Goal: Ask a question: Ask a question

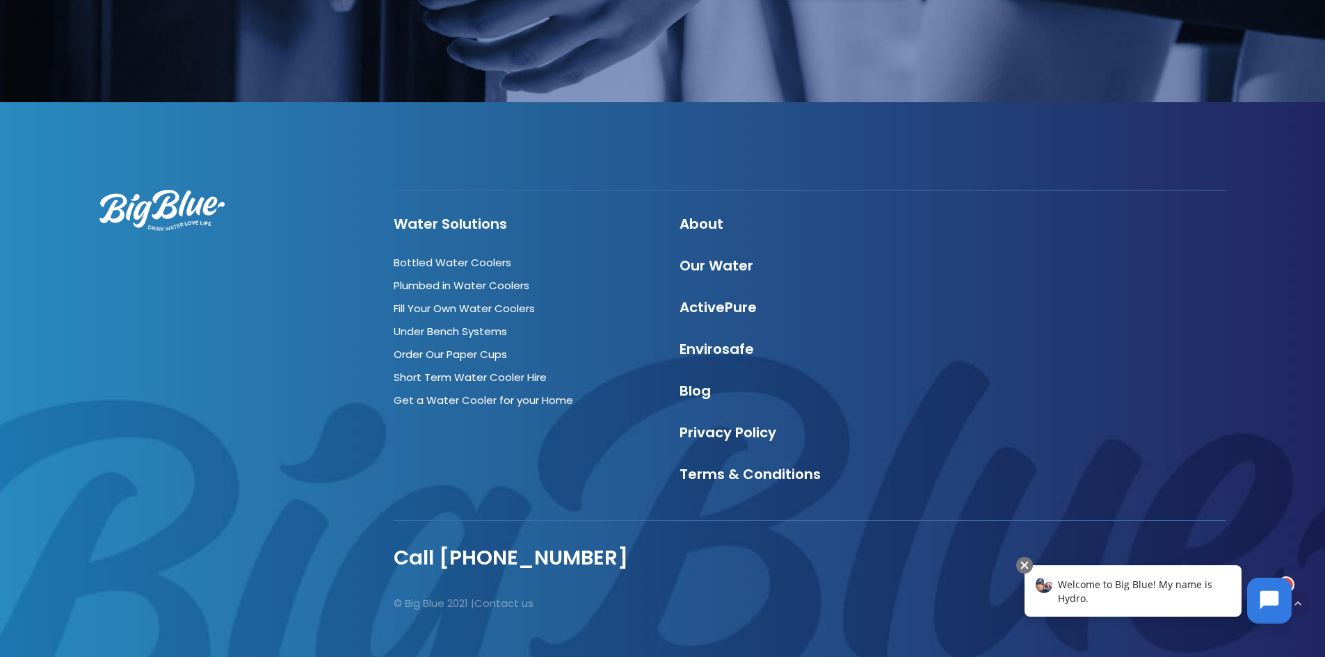
click at [1263, 599] on icon at bounding box center [1269, 600] width 19 height 19
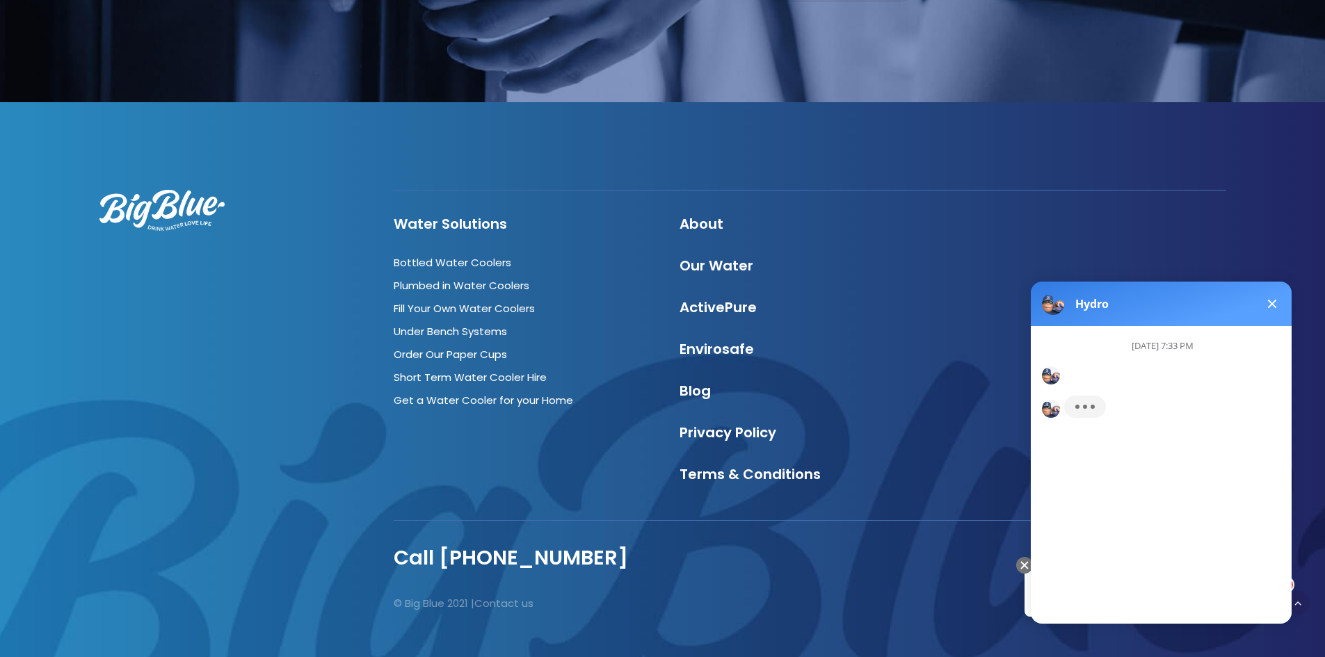
click at [1067, 594] on div "[DATE] 7:33 PM Welcome to our website!" at bounding box center [1167, 469] width 273 height 286
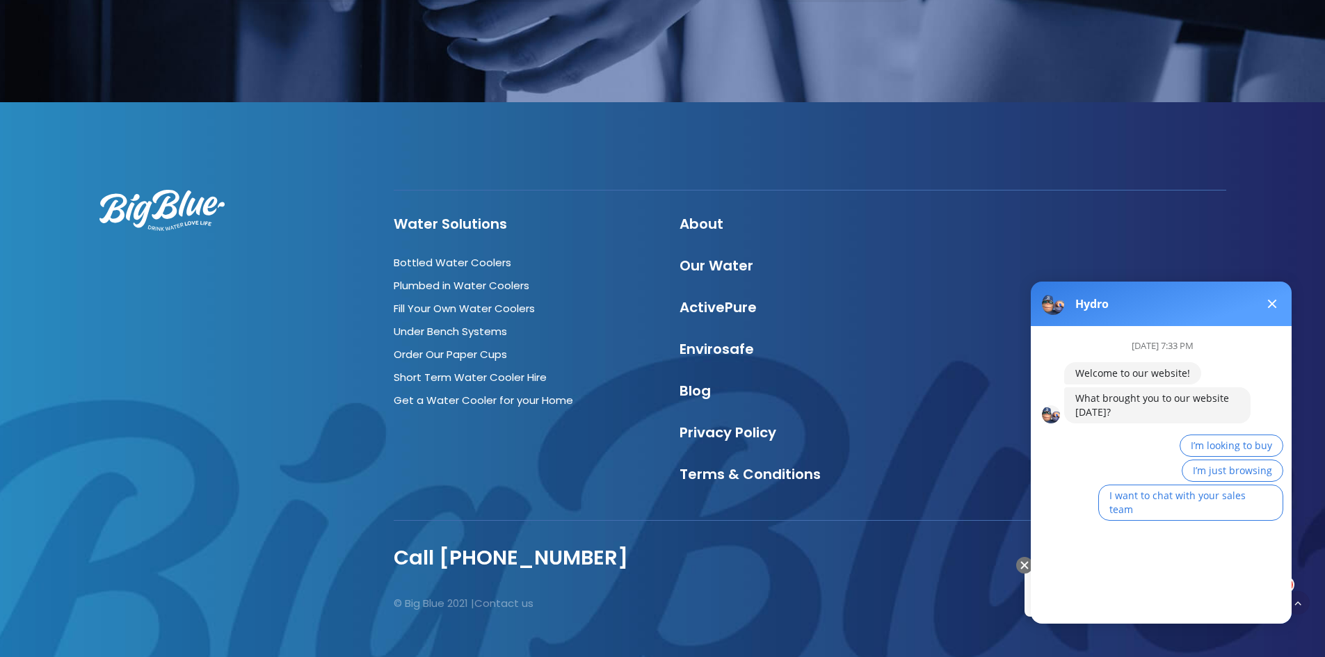
click at [1064, 585] on div "[DATE] 7:33 PM Welcome to our website! What brought you to our website [DATE]? …" at bounding box center [1167, 469] width 273 height 286
click at [1058, 595] on div "[DATE] 7:33 PM Welcome to our website! What brought you to our website [DATE]? …" at bounding box center [1167, 469] width 273 height 286
click at [1177, 487] on button "I want to chat with your sales team" at bounding box center [1190, 503] width 185 height 36
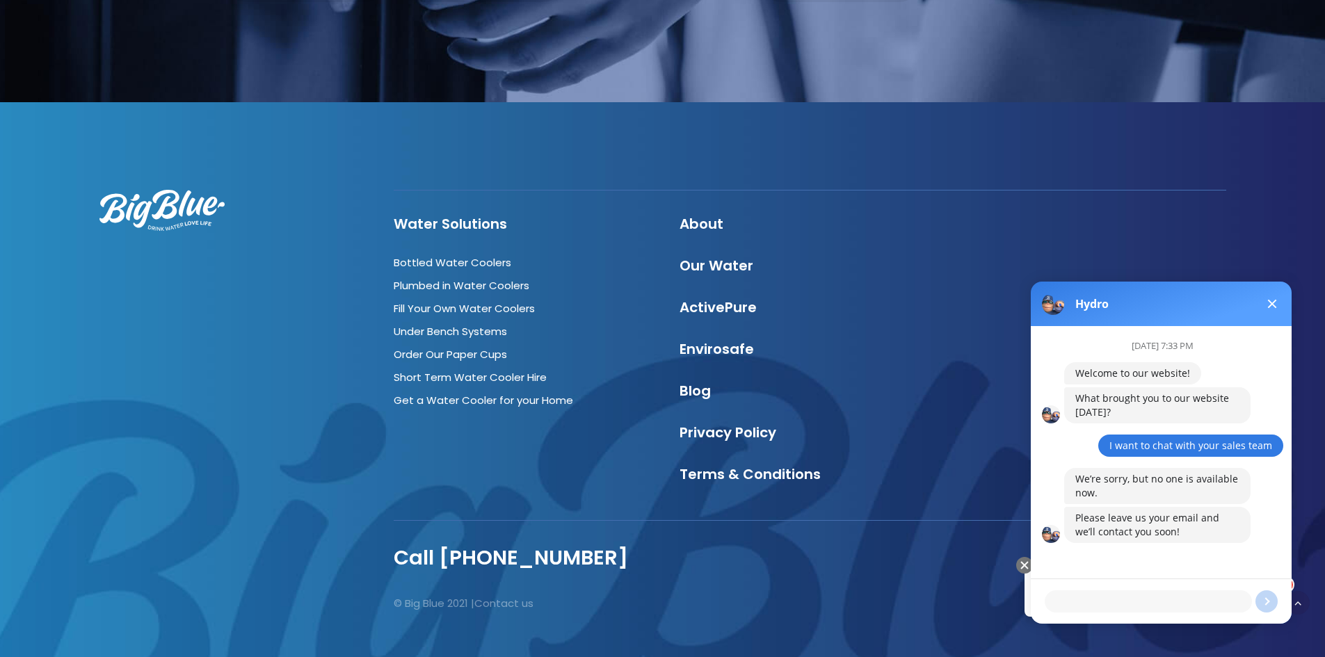
click at [1090, 601] on textarea at bounding box center [1147, 601] width 207 height 22
type textarea "h"
paste textarea "[PERSON_NAME]"
drag, startPoint x: 1104, startPoint y: 606, endPoint x: 1059, endPoint y: 569, distance: 58.3
click at [1059, 569] on textarea "Hey , I want to ask does your company have a staff name is [PERSON_NAME]?" at bounding box center [1147, 585] width 207 height 56
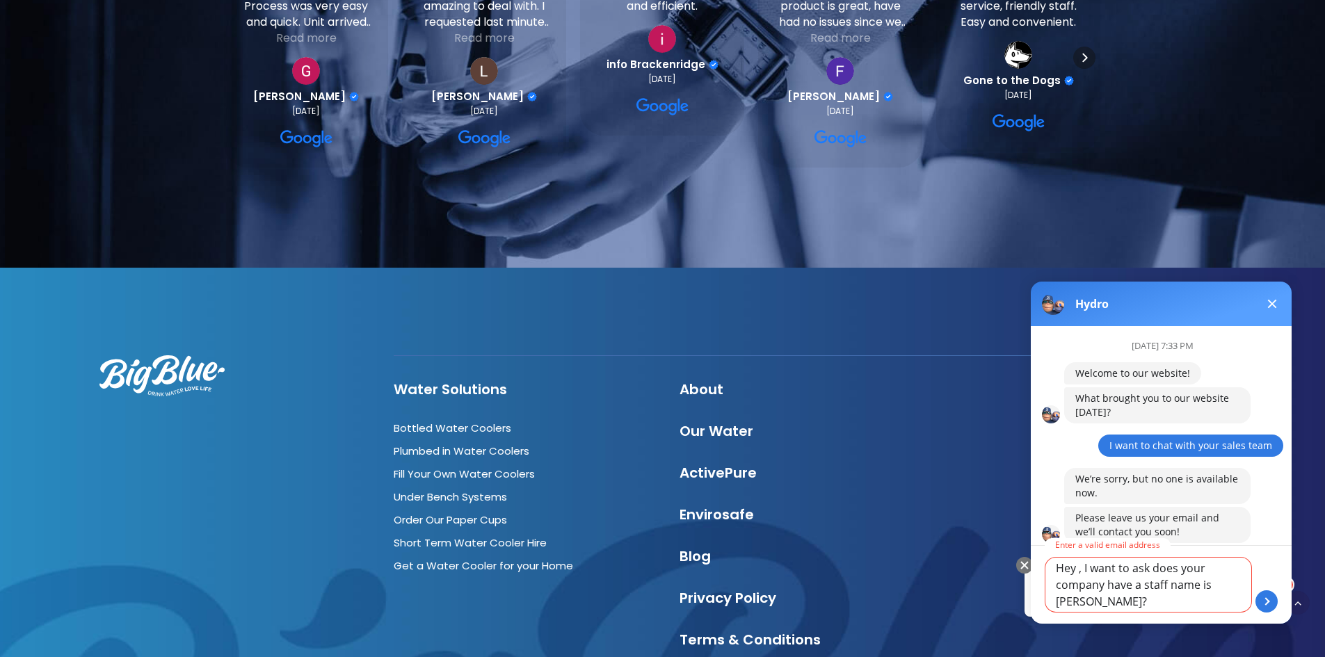
scroll to position [1790, 0]
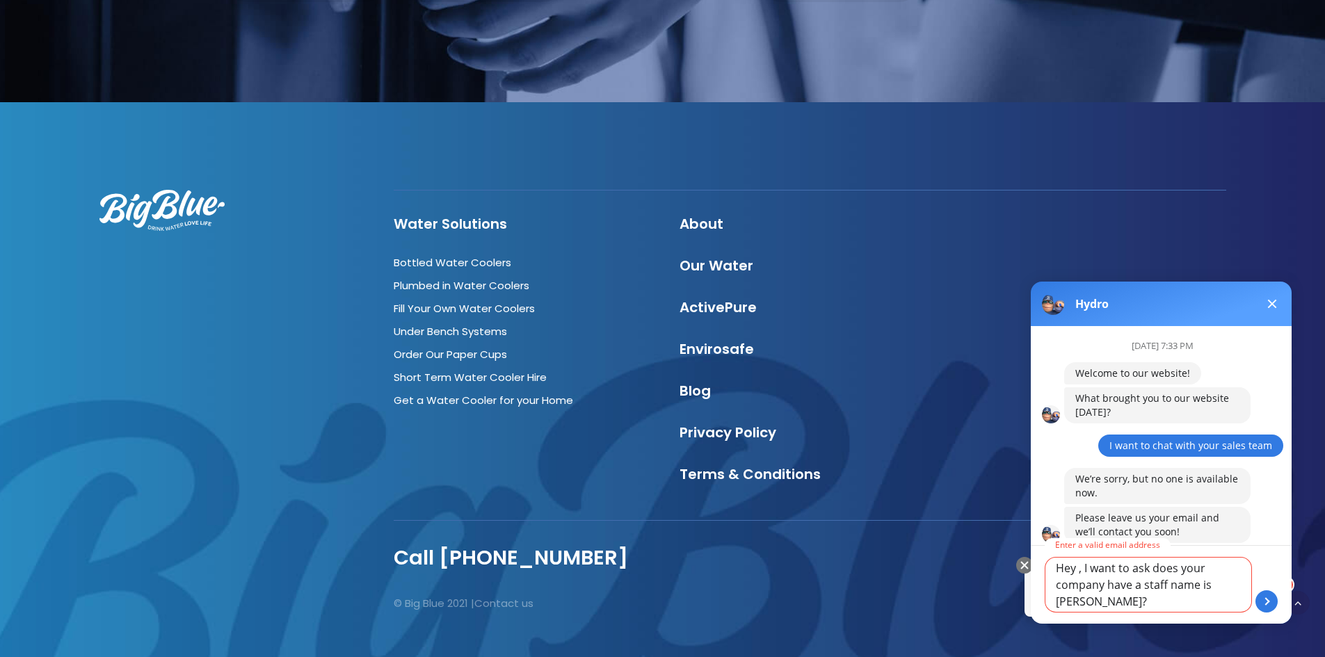
type textarea "Hey , I want to ask does your company have a staff name is [PERSON_NAME]?"
click at [1276, 300] on span at bounding box center [1272, 304] width 9 height 9
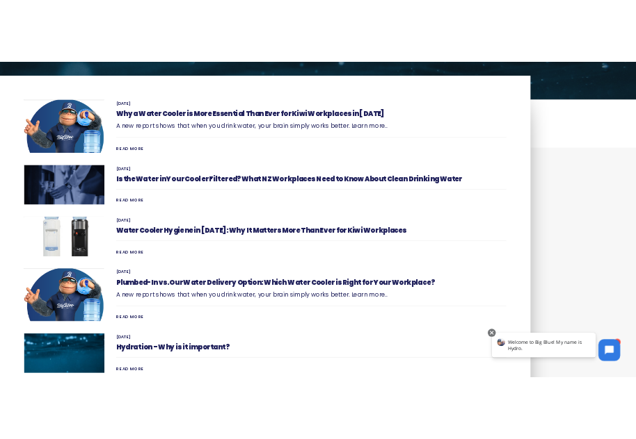
scroll to position [278, 0]
